Goal: Information Seeking & Learning: Learn about a topic

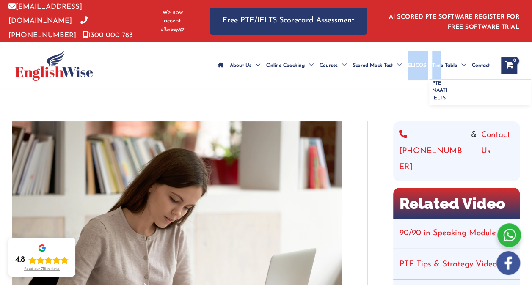
drag, startPoint x: 377, startPoint y: 66, endPoint x: 438, endPoint y: 64, distance: 60.5
click at [438, 64] on ul "About Us Menu Toggle Our Story Testimonials Online Coaching Menu Toggle Online …" at bounding box center [353, 66] width 277 height 30
drag, startPoint x: 438, startPoint y: 64, endPoint x: 368, endPoint y: 80, distance: 71.0
click at [368, 80] on ul "About Us Menu Toggle Our Story Testimonials Online Coaching Menu Toggle Online …" at bounding box center [353, 66] width 277 height 30
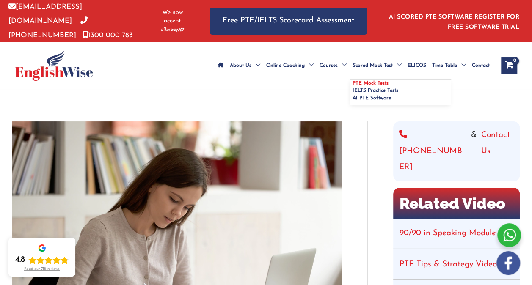
click at [352, 81] on span "PTE Mock Tests" at bounding box center [370, 83] width 36 height 5
